Goal: Task Accomplishment & Management: Complete application form

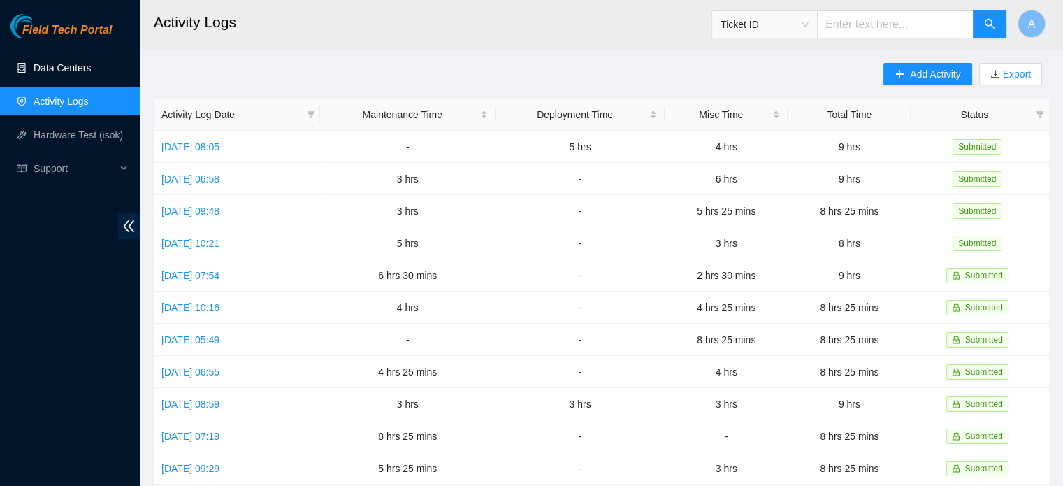
click at [78, 72] on link "Data Centers" at bounding box center [62, 67] width 57 height 11
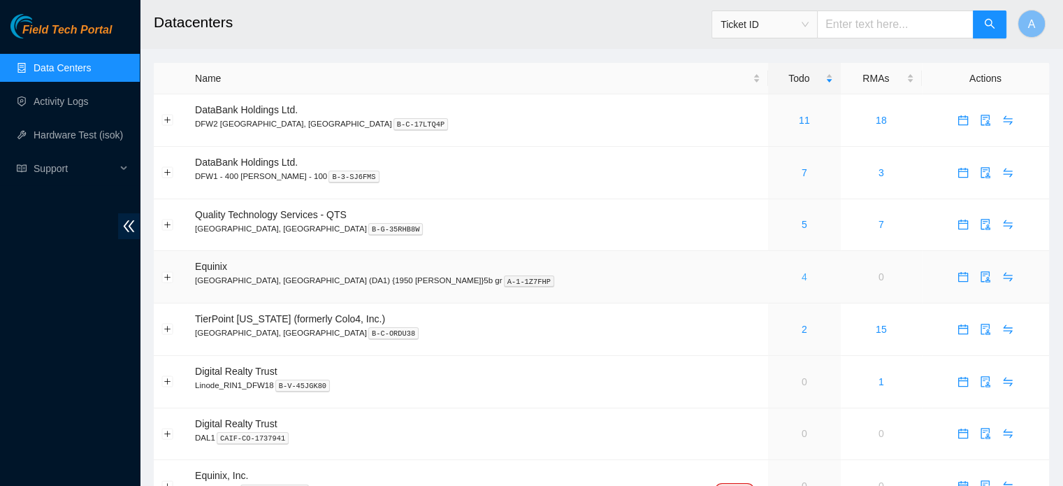
click at [802, 277] on link "4" at bounding box center [805, 276] width 6 height 11
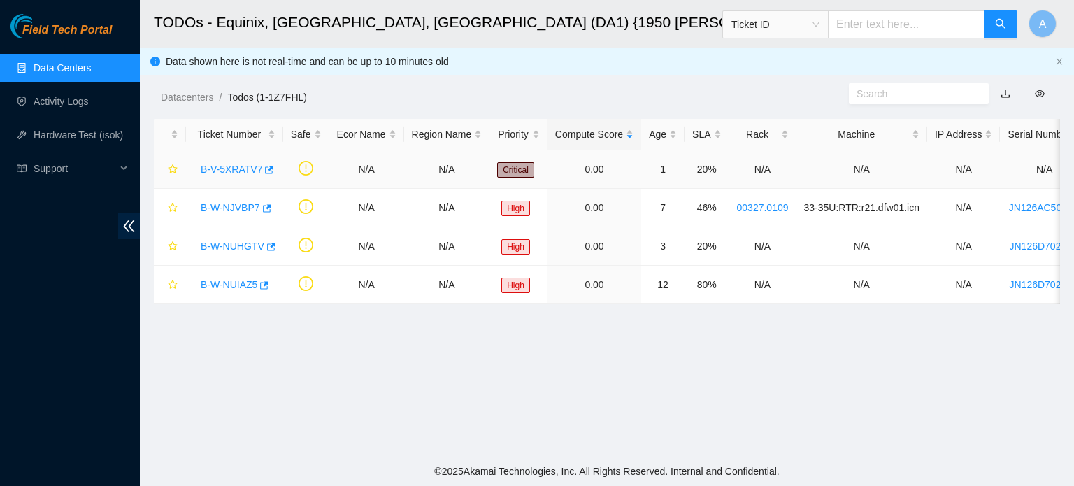
click at [224, 164] on link "B-V-5XRATV7" at bounding box center [232, 169] width 62 height 11
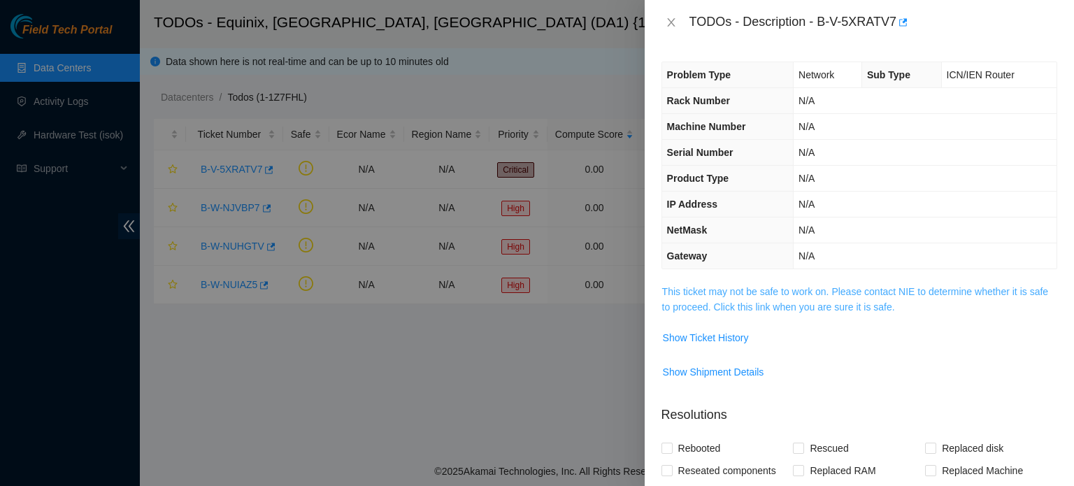
click at [789, 286] on link "This ticket may not be safe to work on. Please contact NIE to determine whether…" at bounding box center [855, 299] width 386 height 27
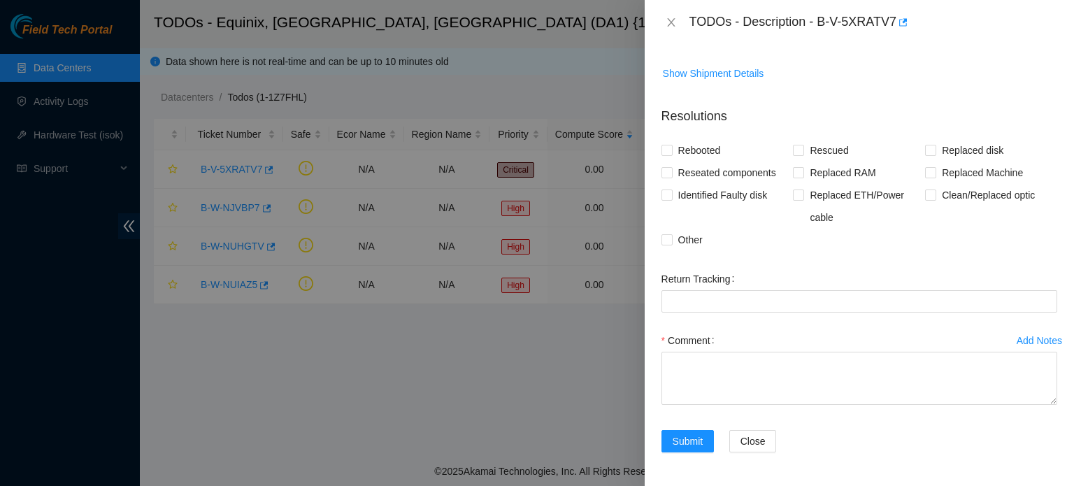
scroll to position [1880, 0]
click at [676, 247] on span "Other" at bounding box center [690, 240] width 36 height 22
click at [671, 244] on input "Other" at bounding box center [666, 239] width 10 height 10
checkbox input "true"
click at [696, 175] on span "Reseated components" at bounding box center [726, 172] width 109 height 22
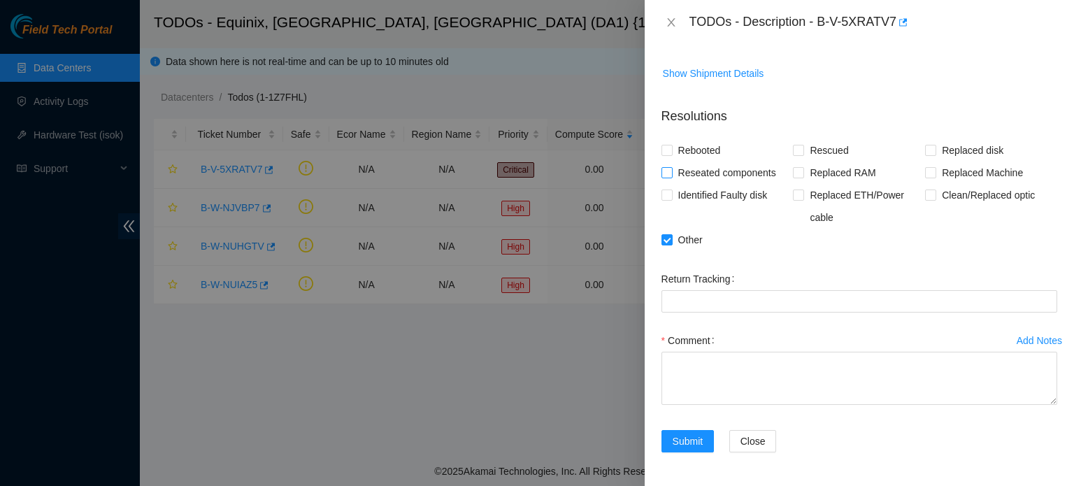
click at [671, 175] on input "Reseated components" at bounding box center [666, 172] width 10 height 10
checkbox input "true"
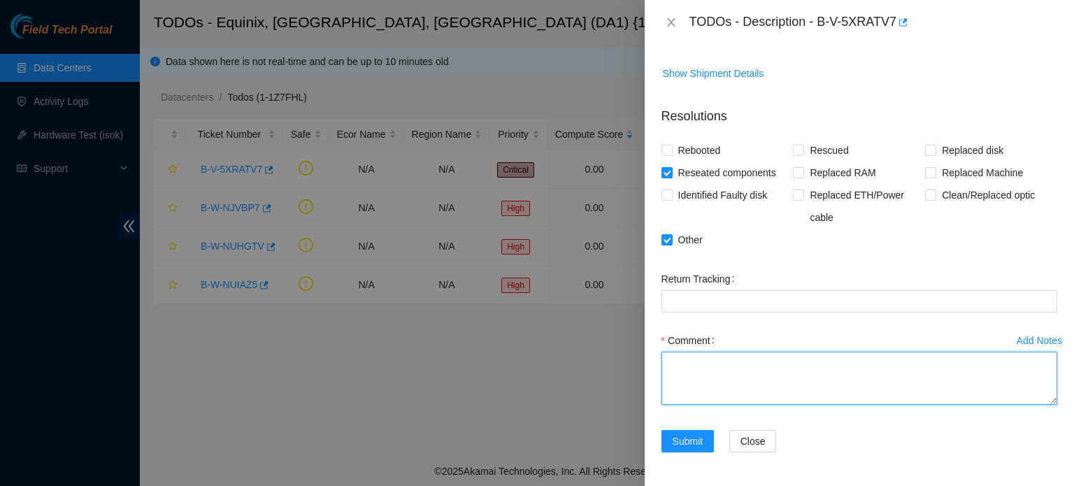
click at [749, 389] on textarea "Comment" at bounding box center [859, 378] width 396 height 53
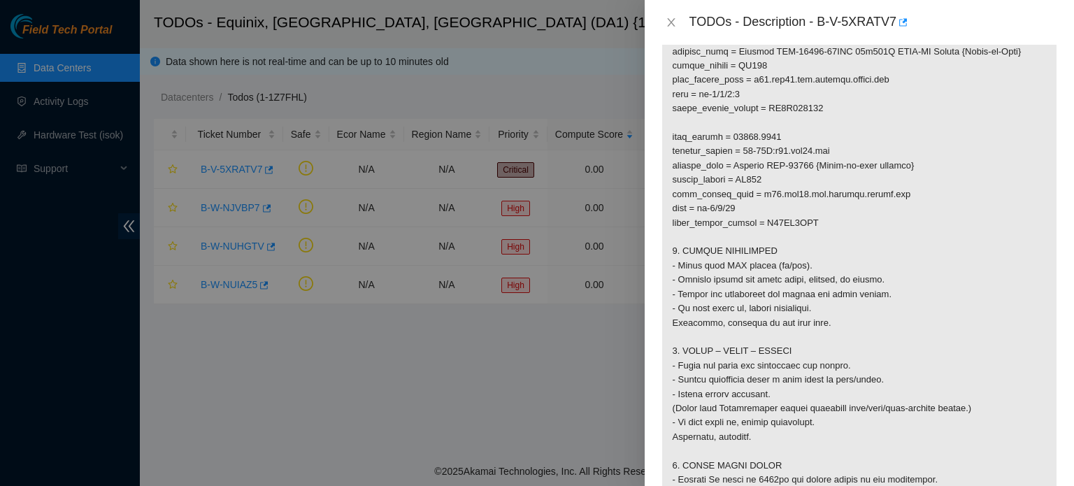
scroll to position [979, 0]
drag, startPoint x: 708, startPoint y: 203, endPoint x: 731, endPoint y: 209, distance: 23.7
click at [731, 209] on p at bounding box center [859, 50] width 394 height 1491
copy p "-0/0/4"
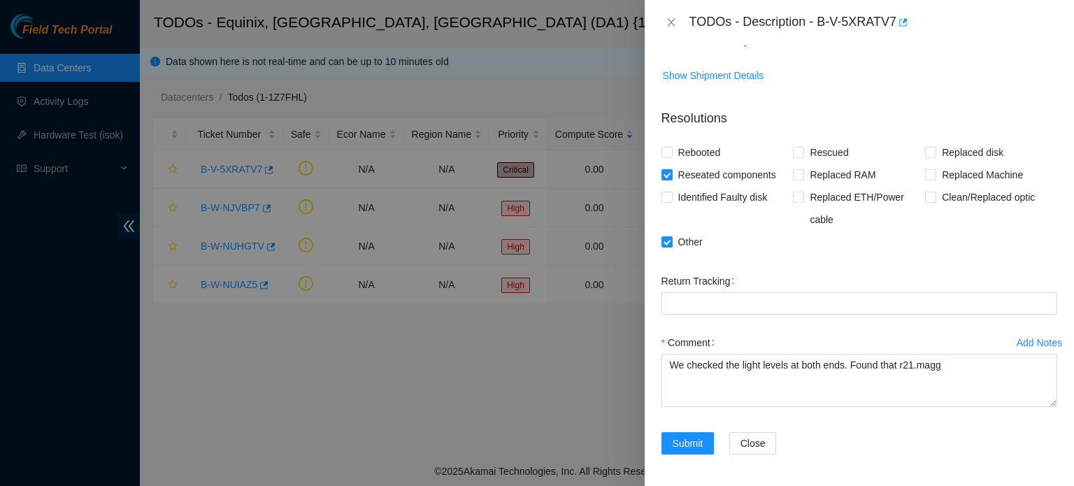
scroll to position [1880, 0]
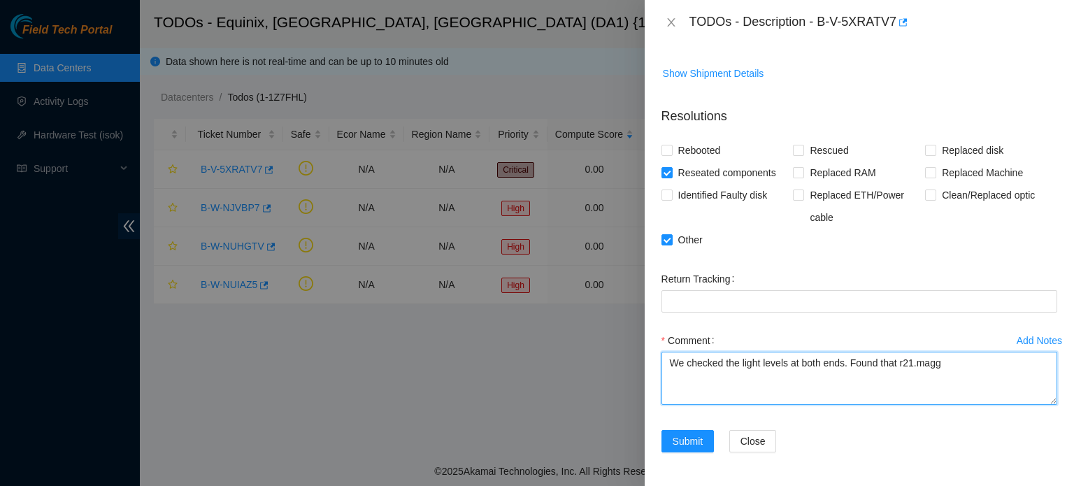
click at [973, 363] on textarea "We checked the light levels at both ends. Found that r21.magg" at bounding box center [859, 378] width 396 height 53
paste textarea "-0/0/4"
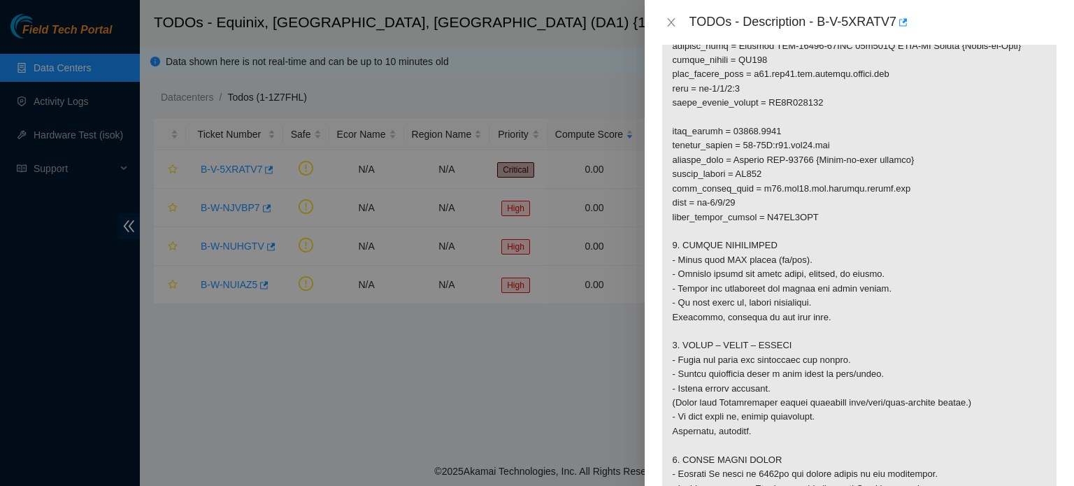
scroll to position [984, 0]
click at [710, 312] on p at bounding box center [859, 45] width 394 height 1491
click at [770, 141] on p at bounding box center [859, 45] width 394 height 1491
click at [782, 139] on p at bounding box center [859, 45] width 394 height 1491
drag, startPoint x: 784, startPoint y: 145, endPoint x: 842, endPoint y: 144, distance: 58.0
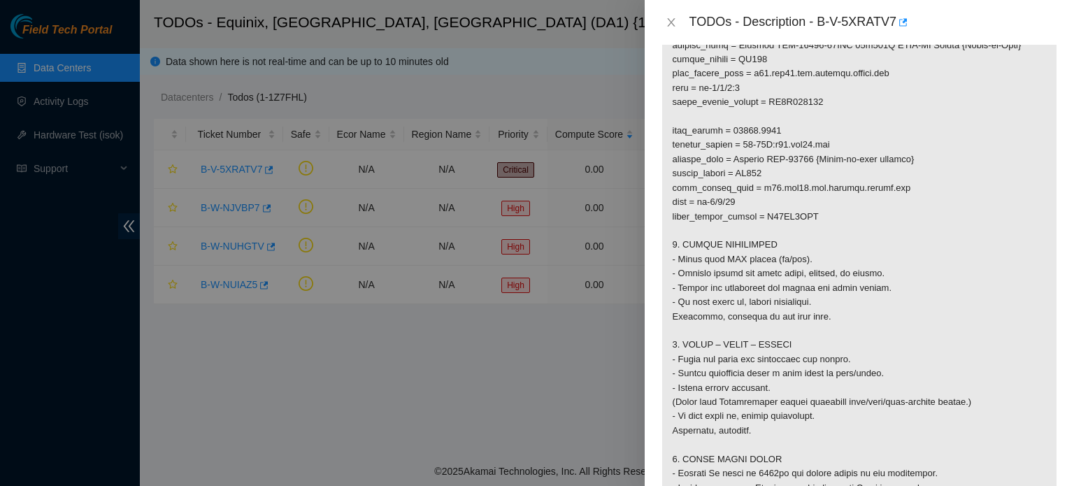
click at [842, 144] on p at bounding box center [859, 45] width 394 height 1491
copy p "r26.dfw01.ien"
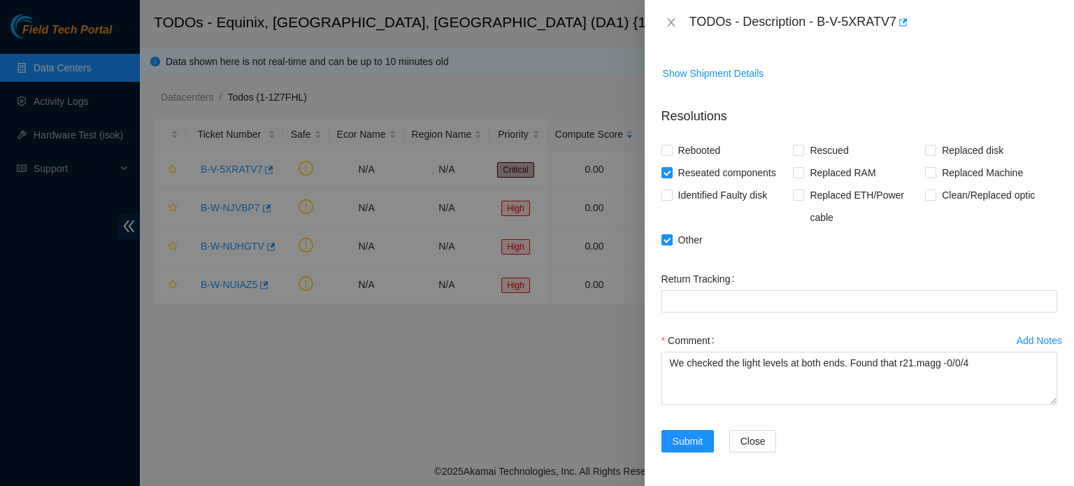
scroll to position [1815, 0]
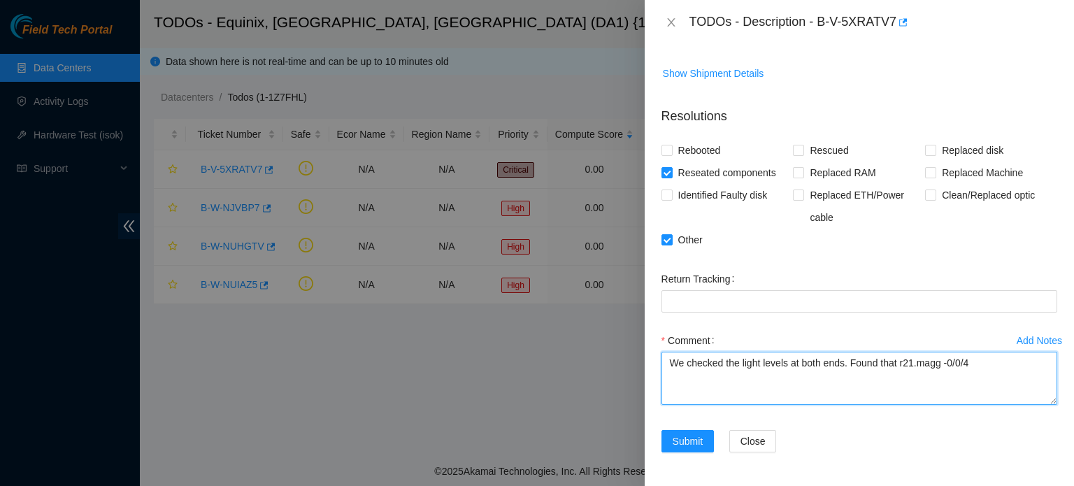
drag, startPoint x: 940, startPoint y: 429, endPoint x: 900, endPoint y: 427, distance: 39.9
click at [900, 405] on textarea "We checked the light levels at both ends. Found that r21.magg -0/0/4" at bounding box center [859, 378] width 396 height 53
paste textarea "6.dfw01.ien"
click at [1012, 405] on textarea "We checked the light levels at both ends. Found that r26.dfw01.ien -0/0/4" at bounding box center [859, 378] width 396 height 53
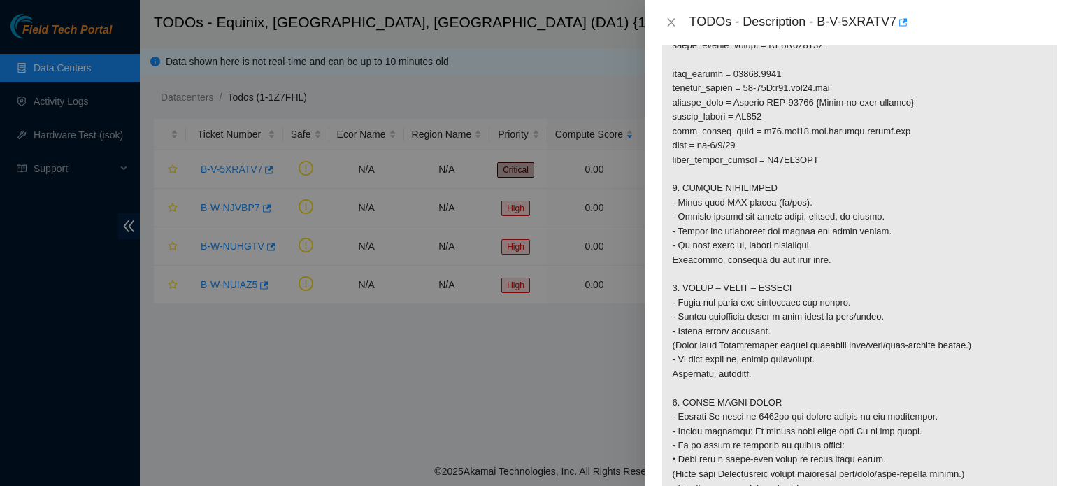
scroll to position [1037, 0]
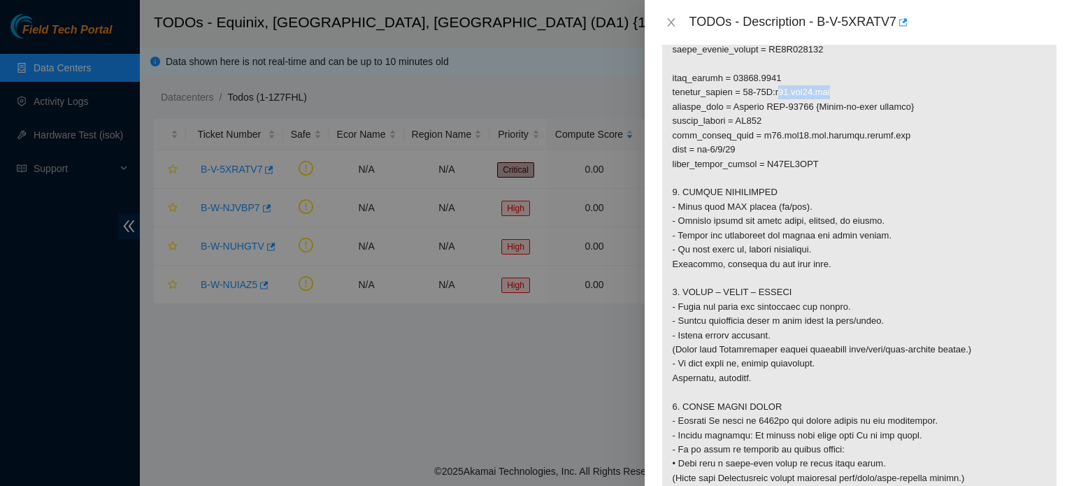
drag, startPoint x: 786, startPoint y: 206, endPoint x: 848, endPoint y: 208, distance: 61.6
copy p "21.dfw01.mag"
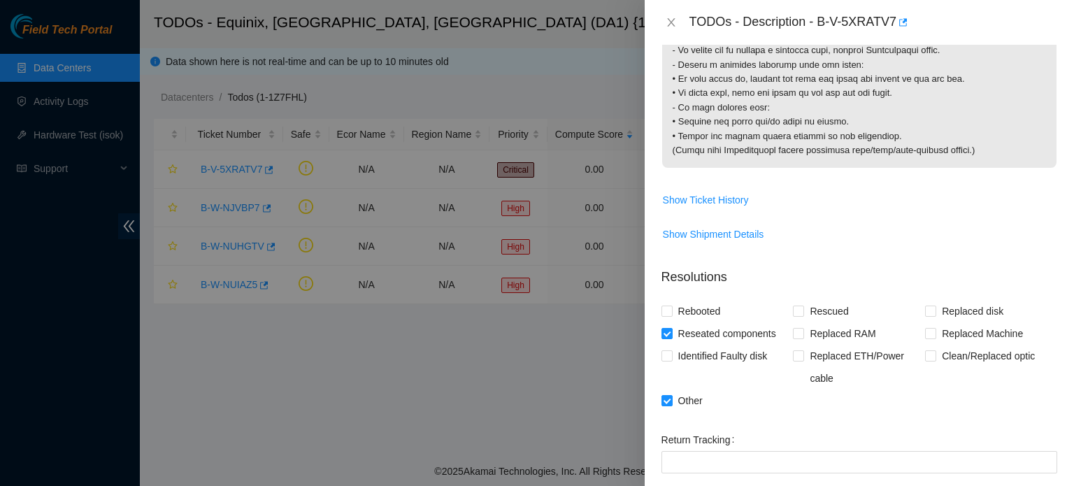
scroll to position [1880, 0]
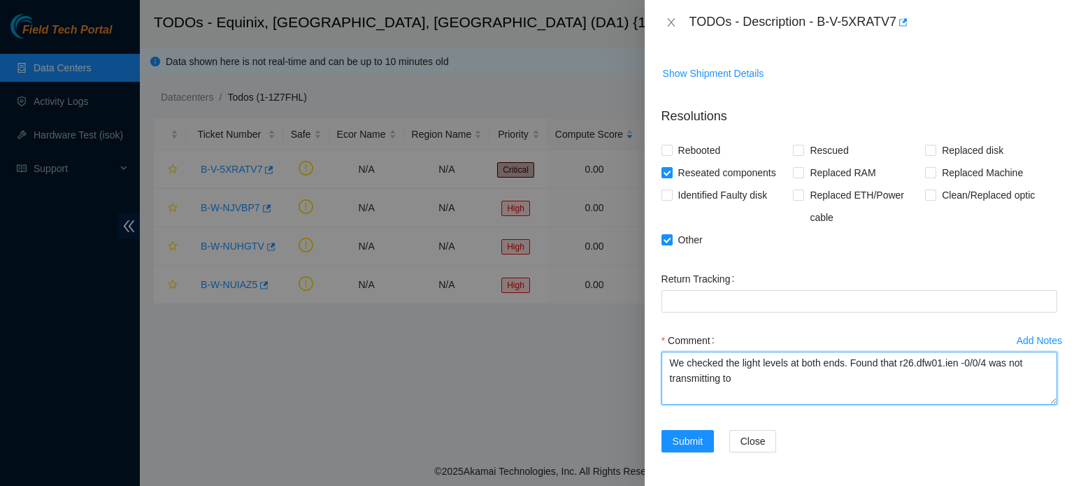
click at [761, 385] on textarea "We checked the light levels at both ends. Found that r26.dfw01.ien -0/0/4 was n…" at bounding box center [859, 378] width 396 height 53
paste textarea "21.dfw01.mag"
drag, startPoint x: 796, startPoint y: 377, endPoint x: 736, endPoint y: 380, distance: 59.5
click at [736, 380] on textarea "We checked the light levels at both ends. Found that r26.dfw01.ien -0/0/4 was n…" at bounding box center [859, 378] width 396 height 53
drag, startPoint x: 952, startPoint y: 364, endPoint x: 907, endPoint y: 363, distance: 44.7
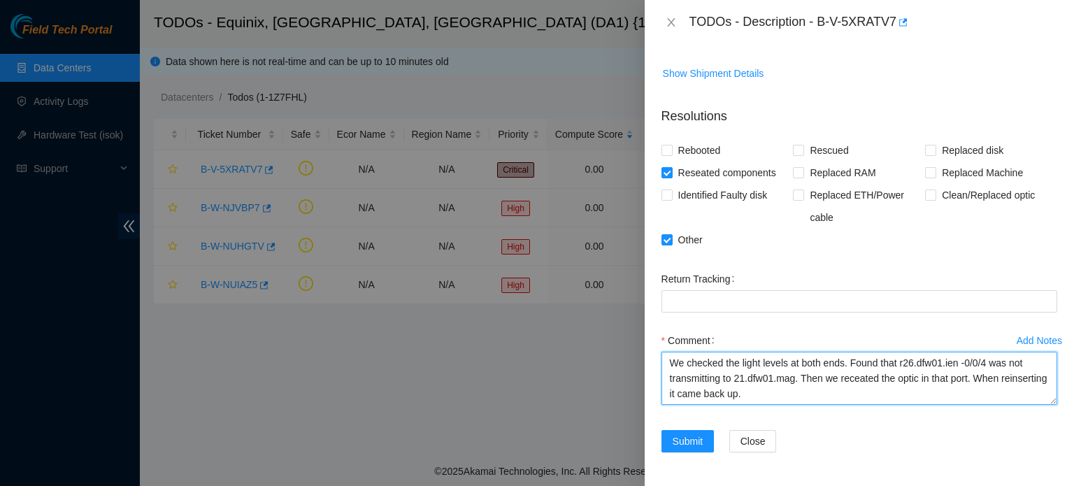
click at [907, 363] on textarea "We checked the light levels at both ends. Found that r26.dfw01.ien -0/0/4 was n…" at bounding box center [859, 378] width 396 height 53
drag, startPoint x: 898, startPoint y: 361, endPoint x: 955, endPoint y: 361, distance: 57.3
click at [955, 361] on textarea "We checked the light levels at both ends. Found that r26.dfw01.ien -0/0/4 was n…" at bounding box center [859, 378] width 396 height 53
paste textarea "21.dfw01.mag"
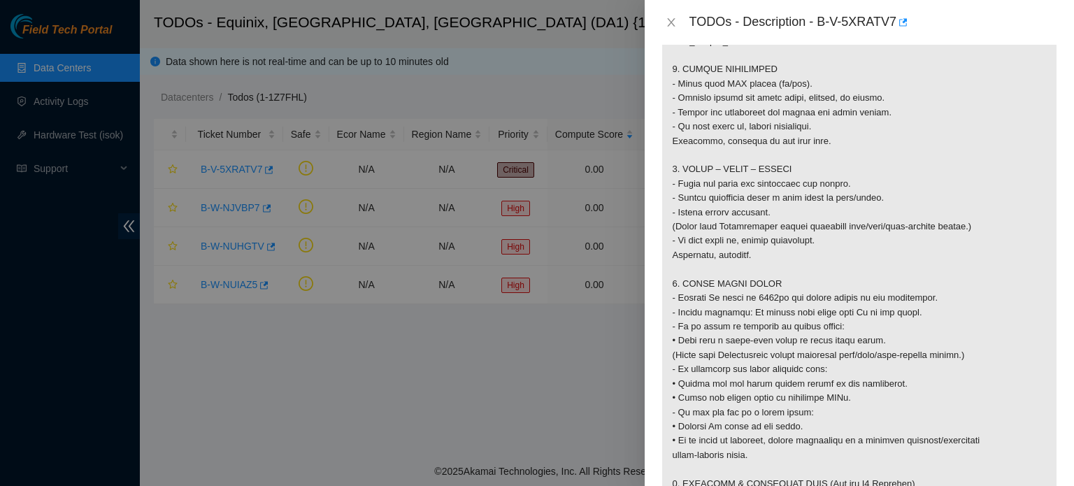
scroll to position [1142, 0]
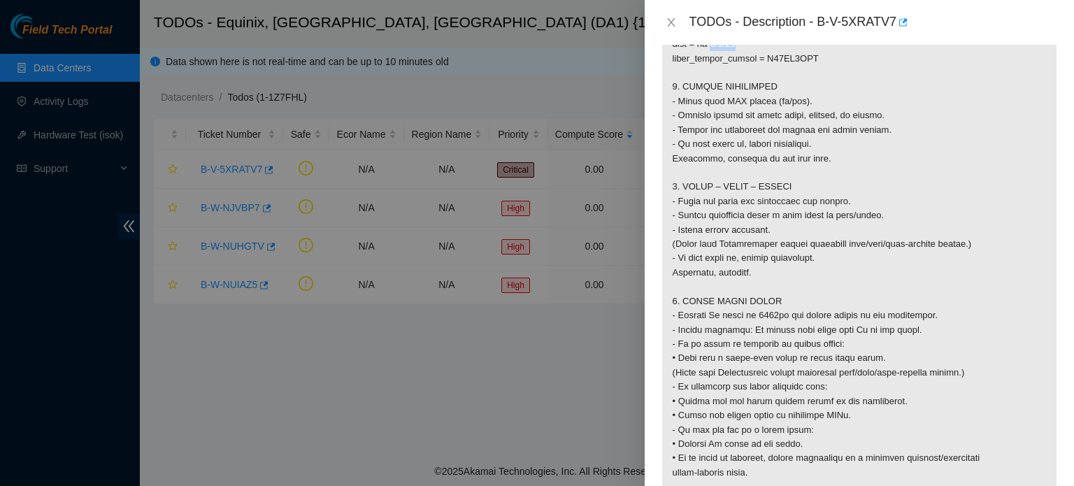
drag, startPoint x: 712, startPoint y: 156, endPoint x: 744, endPoint y: 159, distance: 32.3
copy p "3/0/14"
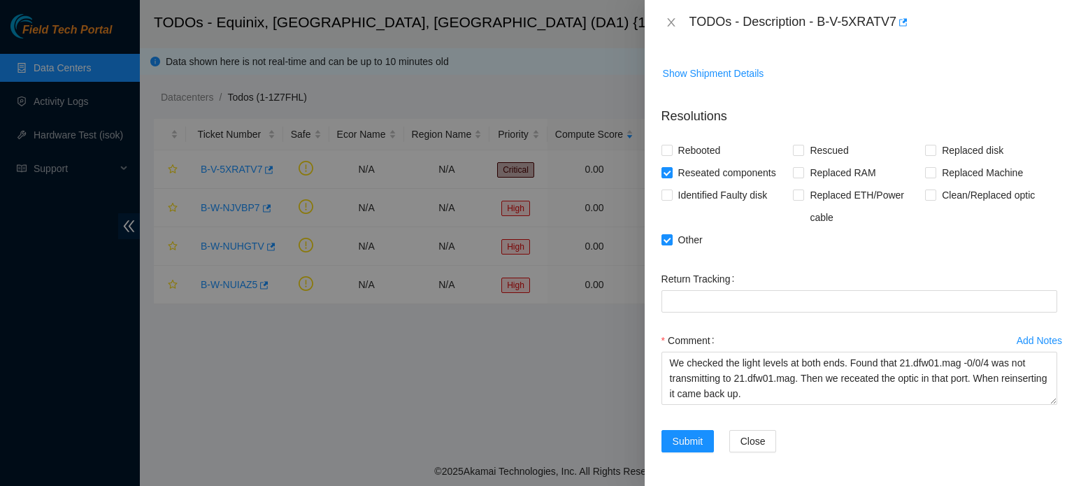
scroll to position [1864, 0]
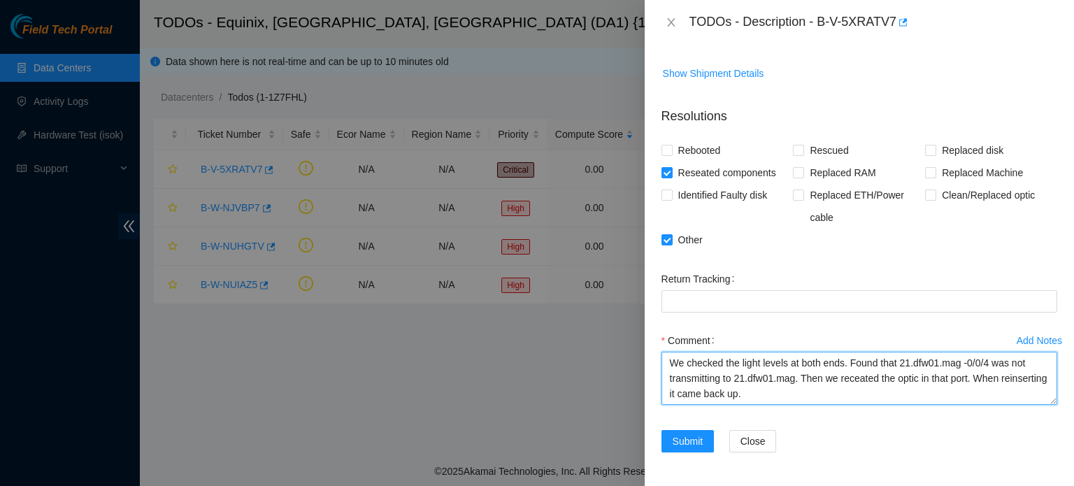
drag, startPoint x: 963, startPoint y: 382, endPoint x: 986, endPoint y: 380, distance: 23.2
click at [986, 380] on textarea "We checked the light levels at both ends. Found that 21.dfw01.mag -0/0/4 was no…" at bounding box center [859, 378] width 396 height 53
paste textarea "3/0/1"
drag, startPoint x: 736, startPoint y: 396, endPoint x: 796, endPoint y: 398, distance: 60.1
click at [796, 398] on textarea "We checked the light levels at both ends. Found that 21.dfw01.mag -3/0/14 was n…" at bounding box center [859, 378] width 396 height 53
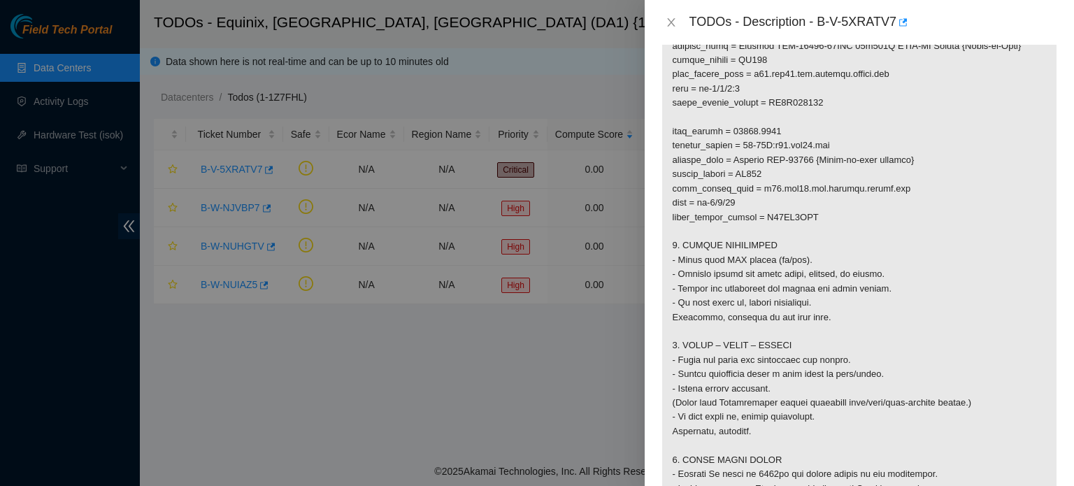
scroll to position [988, 0]
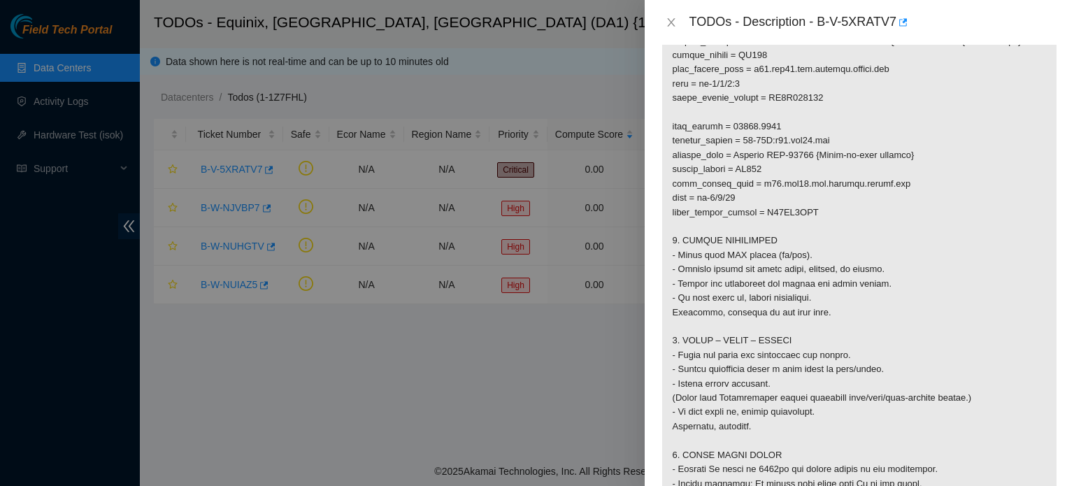
drag, startPoint x: 784, startPoint y: 138, endPoint x: 822, endPoint y: 144, distance: 38.9
click at [822, 144] on p at bounding box center [859, 40] width 394 height 1491
copy p "r26.dfw01"
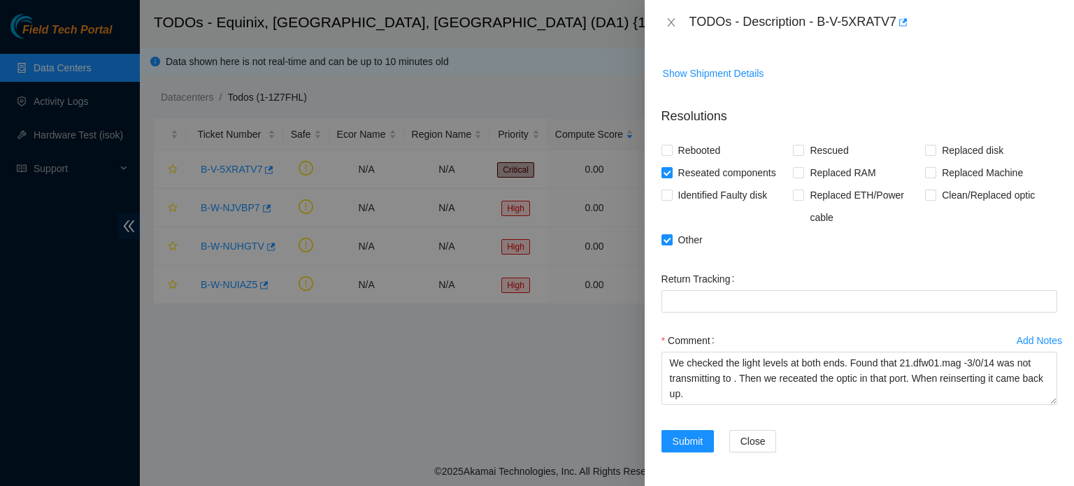
scroll to position [1880, 0]
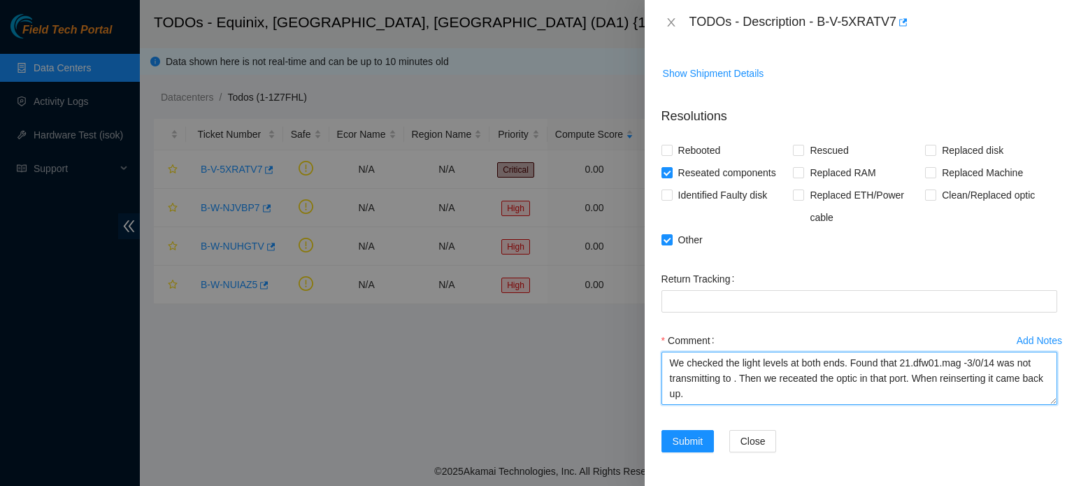
click at [733, 382] on textarea "We checked the light levels at both ends. Found that 21.dfw01.mag -3/0/14 was n…" at bounding box center [859, 378] width 396 height 53
paste textarea "r26.dfw01"
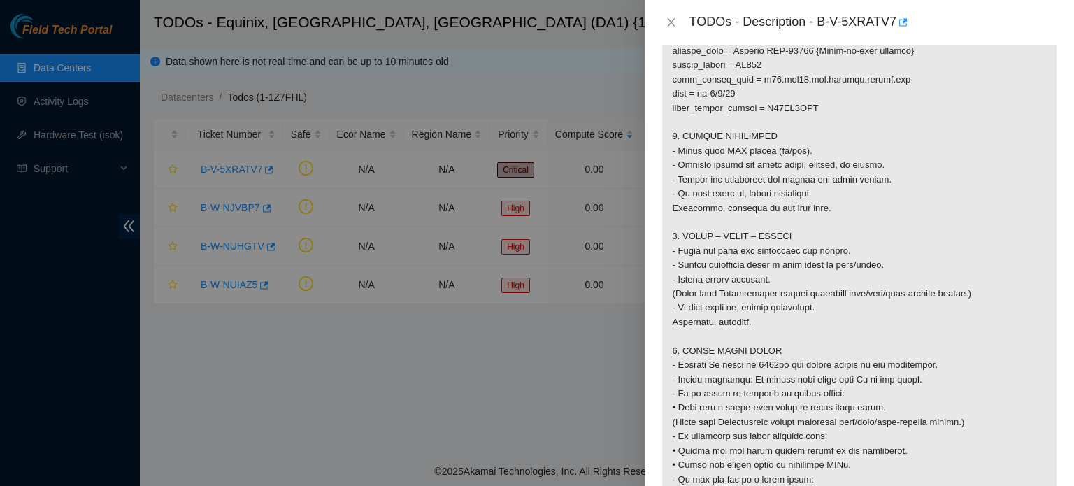
scroll to position [1092, 0]
drag, startPoint x: 712, startPoint y: 90, endPoint x: 733, endPoint y: 96, distance: 22.6
copy p "0/0/4"
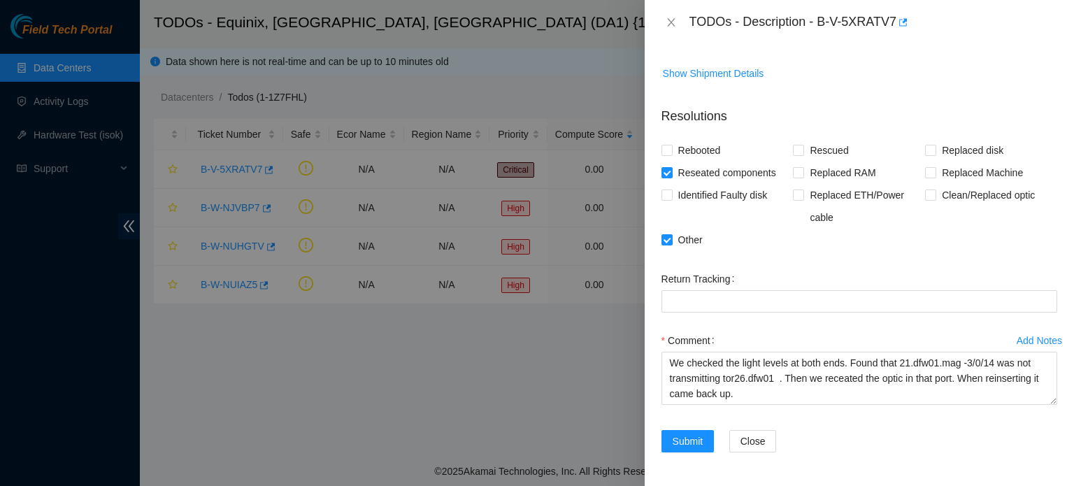
scroll to position [1880, 0]
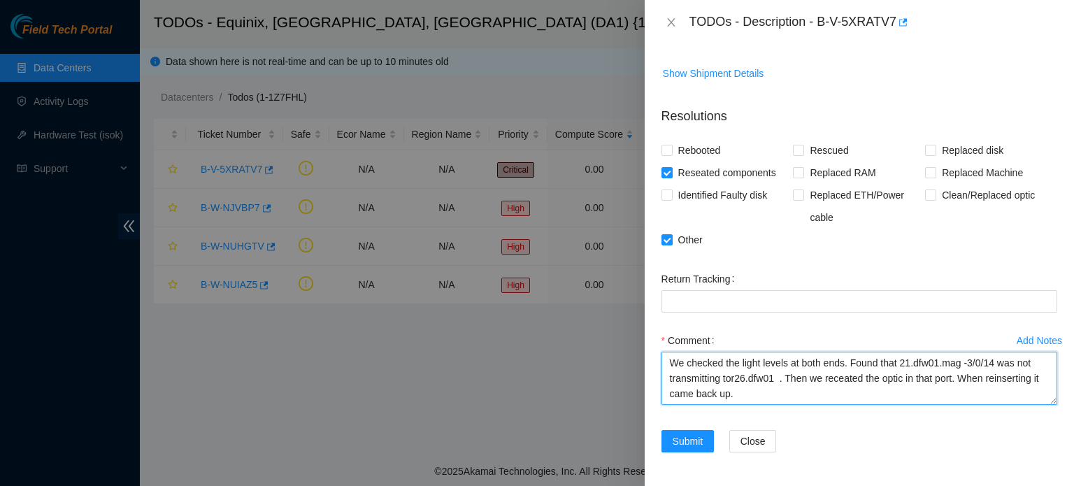
click at [772, 382] on textarea "We checked the light levels at both ends. Found that 21.dfw01.mag -3/0/14 was n…" at bounding box center [859, 378] width 396 height 53
click at [775, 382] on textarea "We checked the light levels at both ends. Found that 21.dfw01.mag -3/0/14 was n…" at bounding box center [859, 378] width 396 height 53
paste textarea "0/0/4"
click at [964, 360] on textarea "We checked the light levels at both ends. Found that 21.dfw01.mag -3/0/14 was n…" at bounding box center [859, 378] width 396 height 53
click at [918, 380] on textarea "We checked the light levels at both ends. Found that 21.dfw01.mag port 3/0/14 w…" at bounding box center [859, 378] width 396 height 53
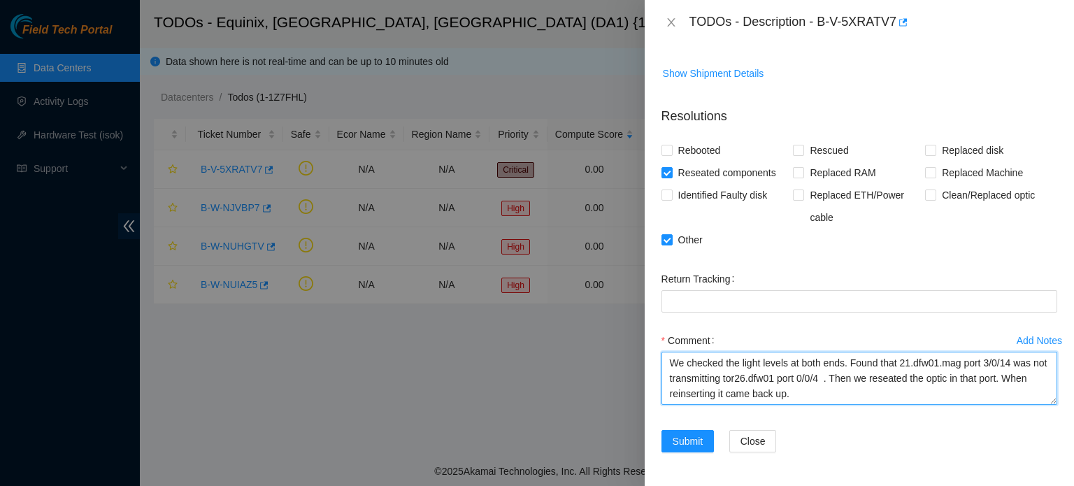
click at [752, 379] on textarea "We checked the light levels at both ends. Found that 21.dfw01.mag port 3/0/14 w…" at bounding box center [859, 378] width 396 height 53
click at [748, 378] on textarea "We checked the light levels at both ends. Found that 21.dfw01.mag port 3/0/14 w…" at bounding box center [859, 378] width 396 height 53
type textarea "We checked the light levels at both ends. Found that 21.dfw01.mag port 3/0/14 w…"
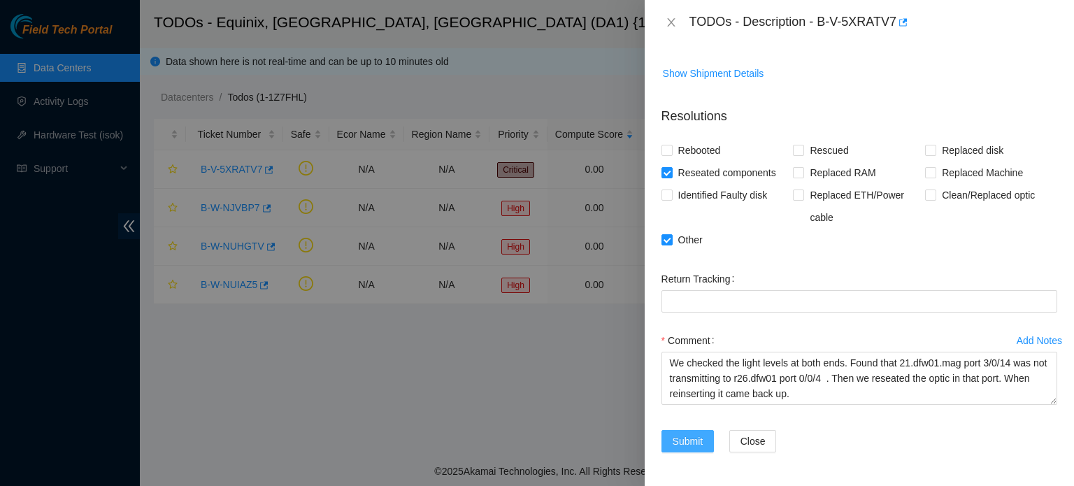
click at [677, 451] on button "Submit" at bounding box center [687, 441] width 53 height 22
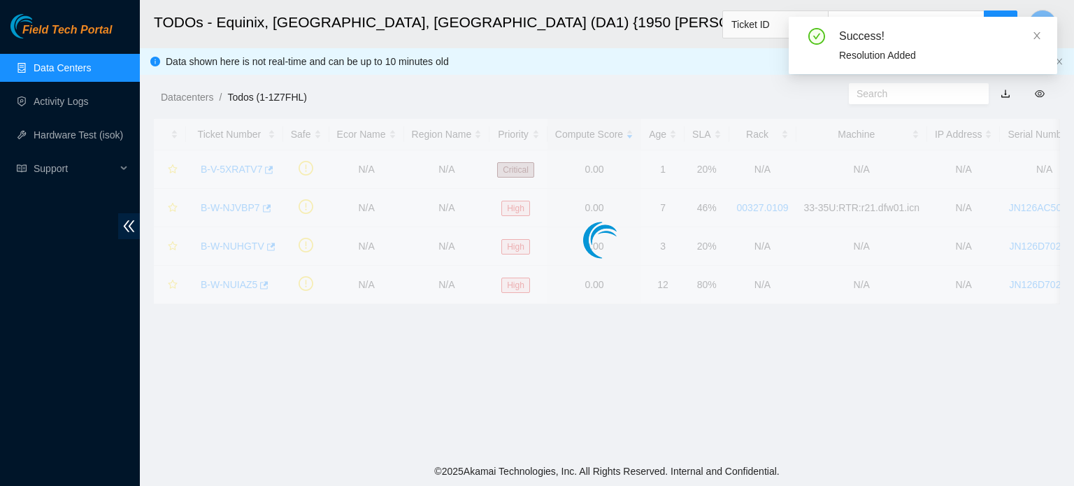
scroll to position [317, 0]
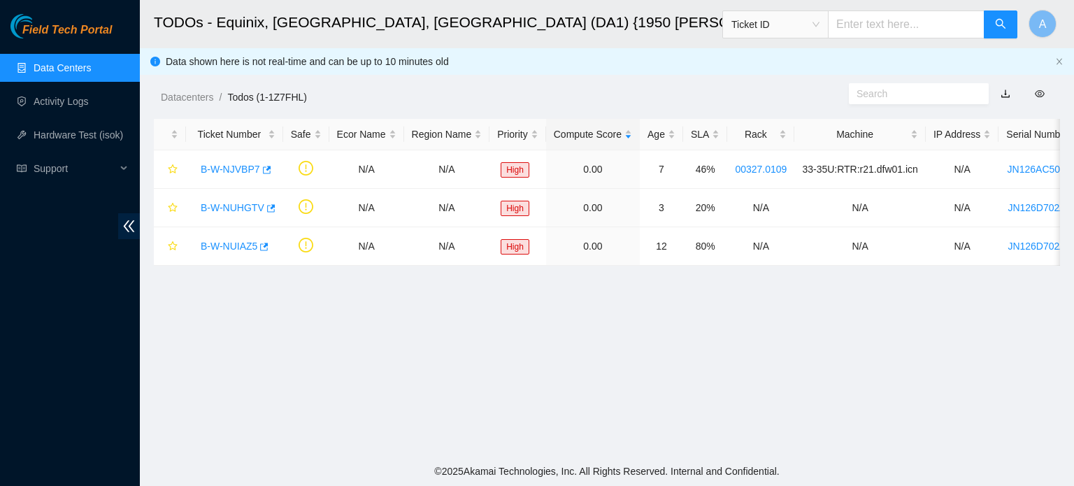
click at [57, 66] on link "Data Centers" at bounding box center [62, 67] width 57 height 11
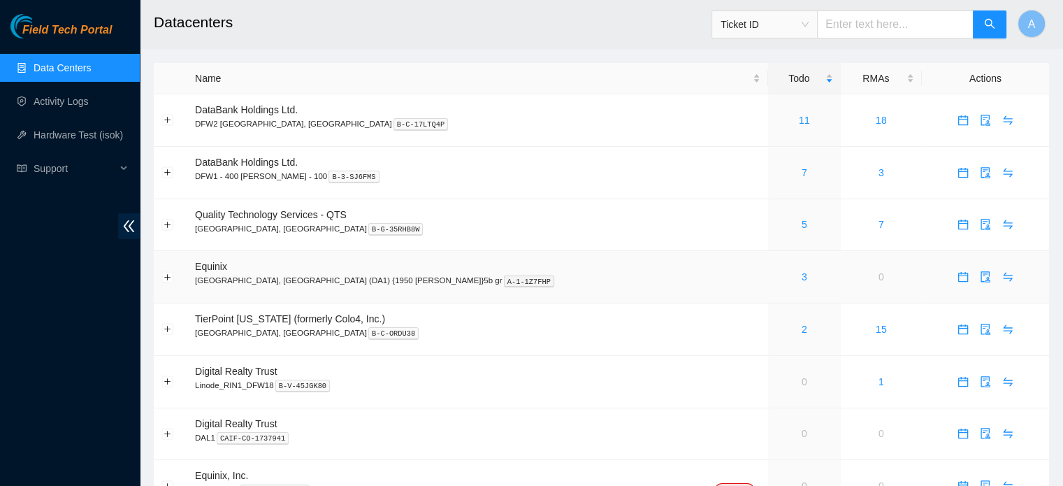
click at [776, 276] on div "3" at bounding box center [804, 276] width 57 height 15
